Goal: Task Accomplishment & Management: Manage account settings

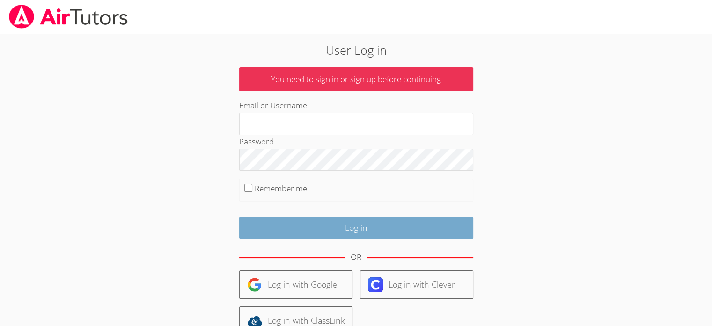
type input "[EMAIL_ADDRESS][PERSON_NAME][DOMAIN_NAME]"
click at [339, 225] on input "Log in" at bounding box center [356, 227] width 234 height 22
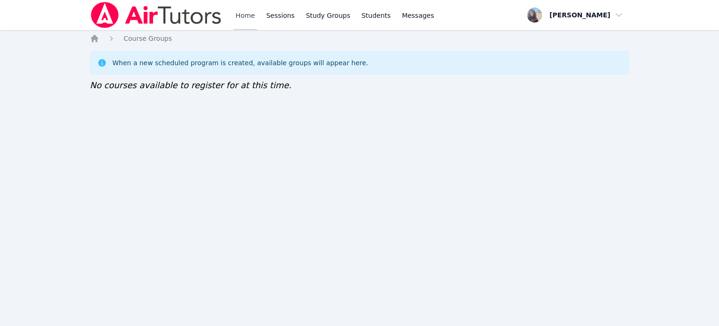
click at [246, 15] on link "Home" at bounding box center [245, 15] width 23 height 30
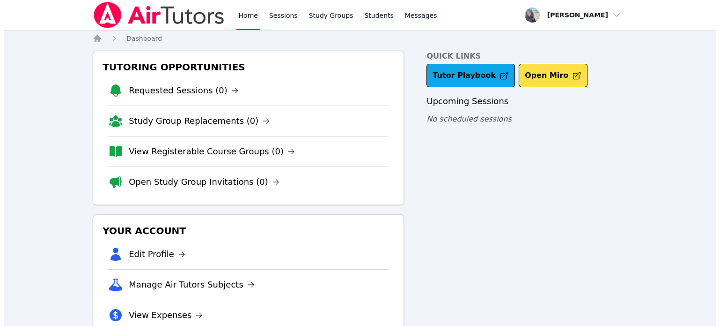
scroll to position [60, 0]
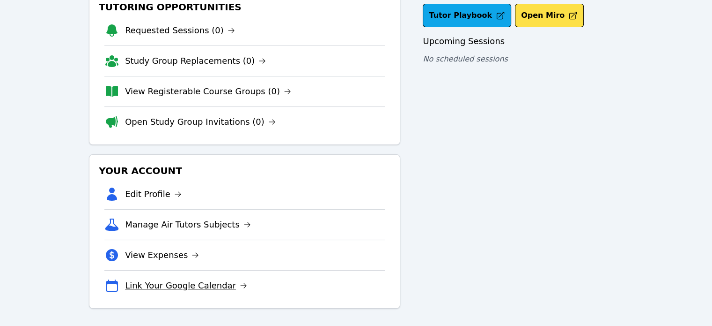
click at [150, 284] on link "Link Your Google Calendar" at bounding box center [186, 285] width 122 height 13
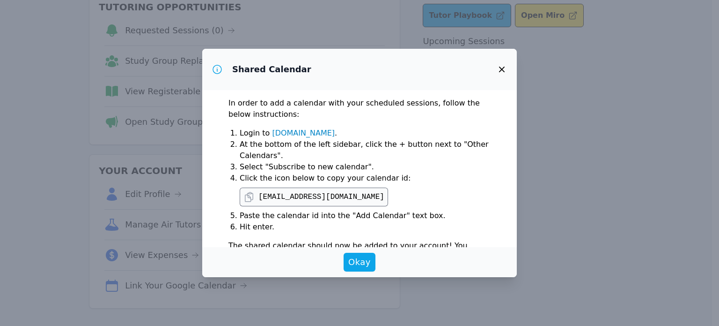
click at [304, 197] on pre "[EMAIL_ADDRESS][DOMAIN_NAME]" at bounding box center [322, 196] width 126 height 11
click at [307, 193] on pre "[EMAIL_ADDRESS][DOMAIN_NAME]" at bounding box center [322, 196] width 126 height 11
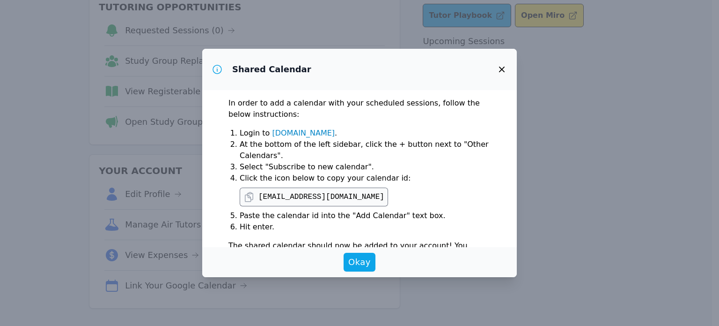
drag, startPoint x: 307, startPoint y: 193, endPoint x: 226, endPoint y: 205, distance: 81.9
click at [226, 205] on div "In order to add a calendar with your scheduled sessions, follow the below instr…" at bounding box center [359, 168] width 315 height 157
click at [247, 193] on icon at bounding box center [249, 196] width 11 height 11
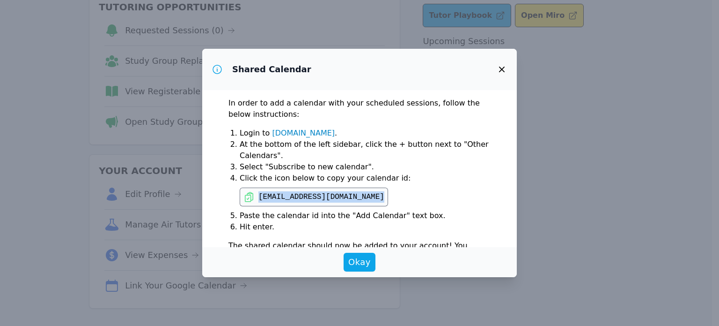
click at [247, 193] on icon at bounding box center [249, 196] width 11 height 11
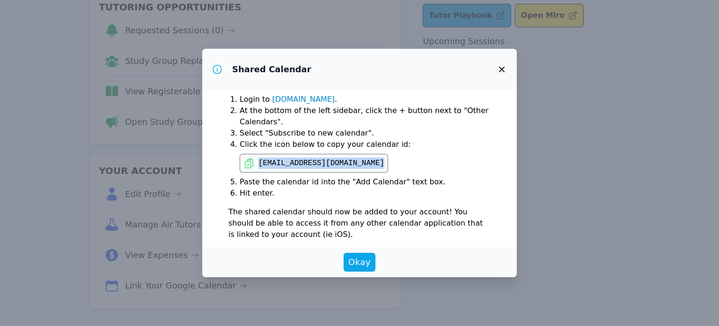
click at [313, 102] on link "[DOMAIN_NAME]" at bounding box center [303, 99] width 63 height 9
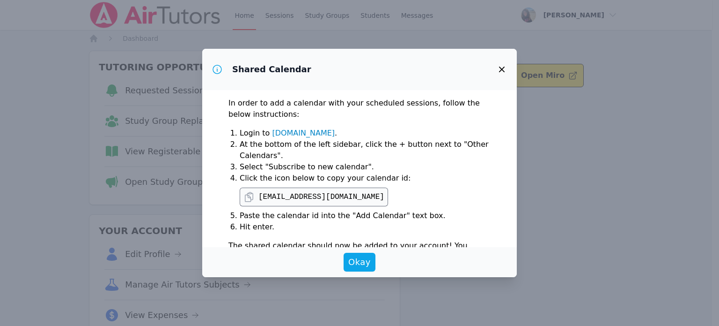
click at [249, 193] on icon at bounding box center [249, 197] width 8 height 9
click at [291, 132] on link "[DOMAIN_NAME]" at bounding box center [303, 132] width 63 height 9
